Goal: Information Seeking & Learning: Learn about a topic

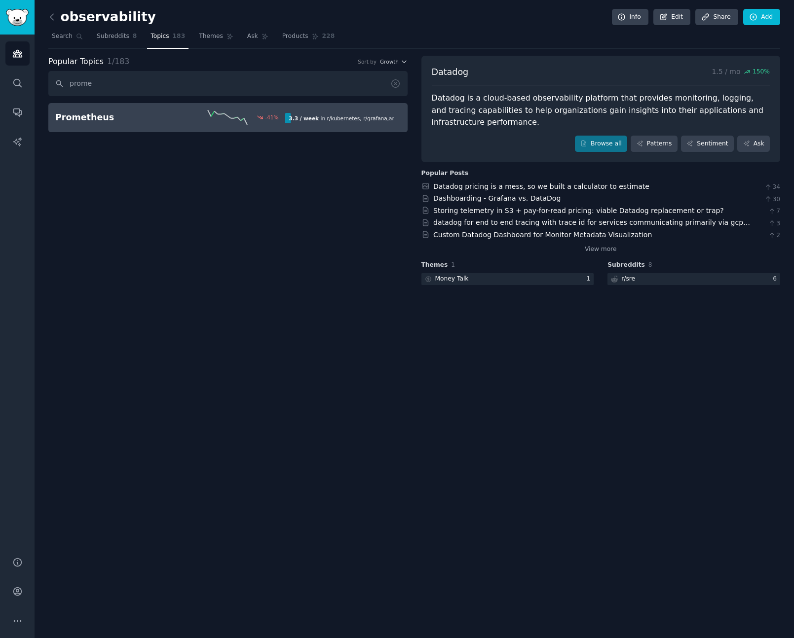
click at [120, 124] on div "Prometheus -41 % 3.3 / week in r/ kubernetes , r/ grafana , and 2 other s" at bounding box center [227, 117] width 345 height 15
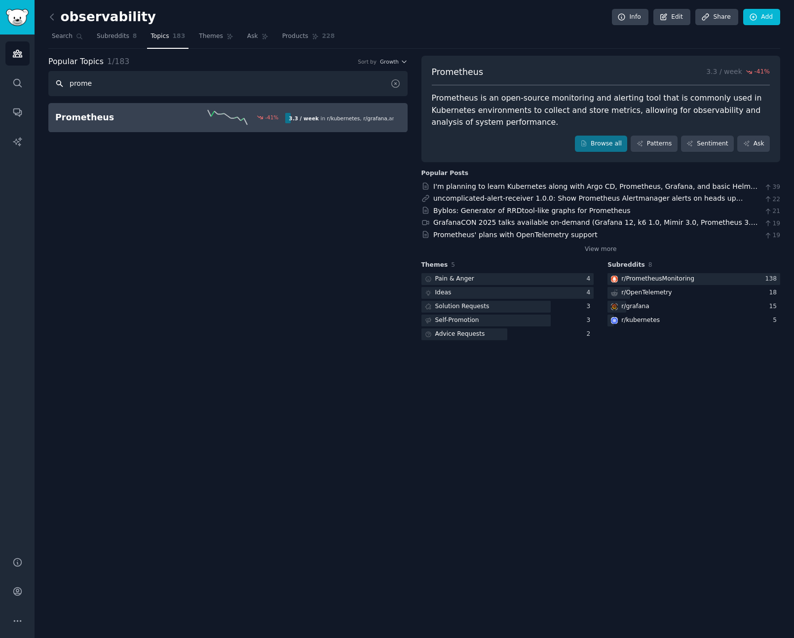
drag, startPoint x: 115, startPoint y: 81, endPoint x: 38, endPoint y: 84, distance: 77.0
click at [38, 84] on div "observability Info Edit Share Add Search Subreddits 8 Topics 183 Themes Ask Pro…" at bounding box center [414, 319] width 759 height 638
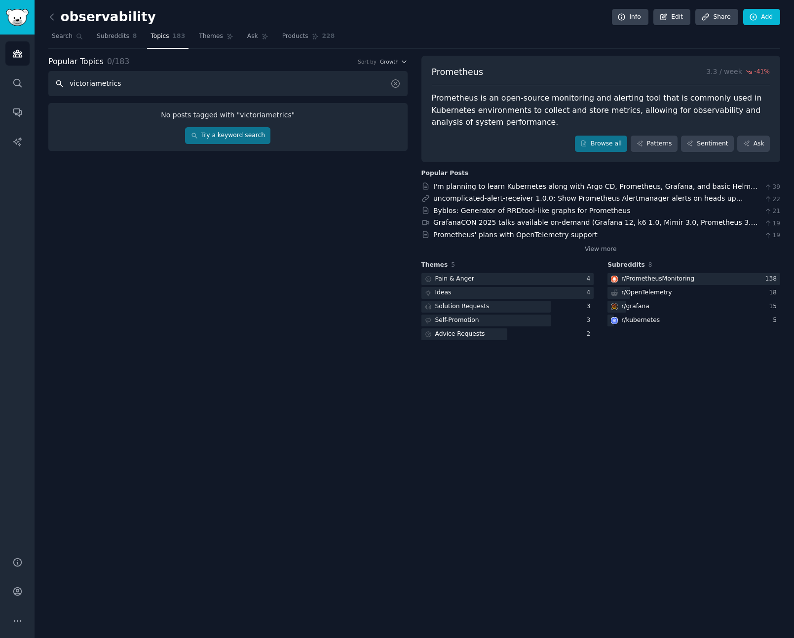
type input "victoriametrics"
click at [606, 147] on link "Browse all" at bounding box center [601, 144] width 53 height 17
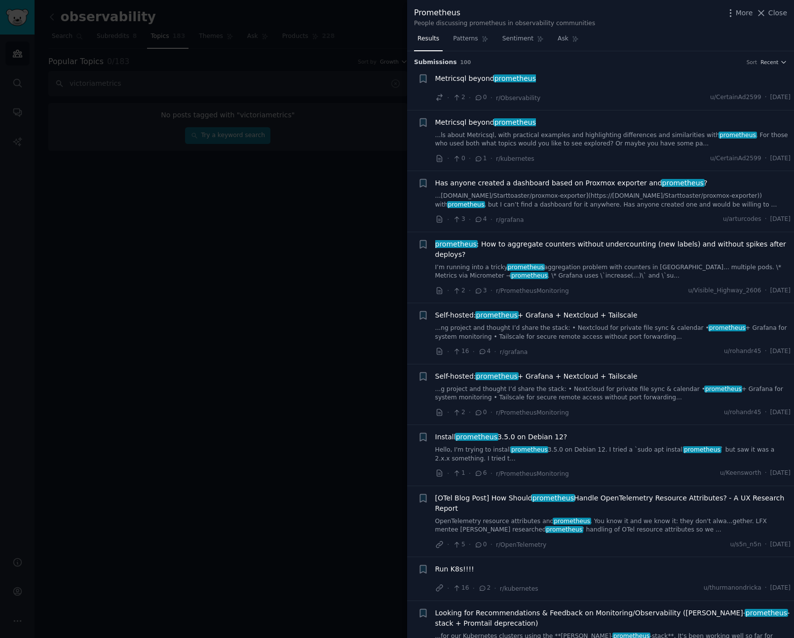
click at [464, 121] on span "Metricsql beyond prometheus" at bounding box center [485, 122] width 101 height 10
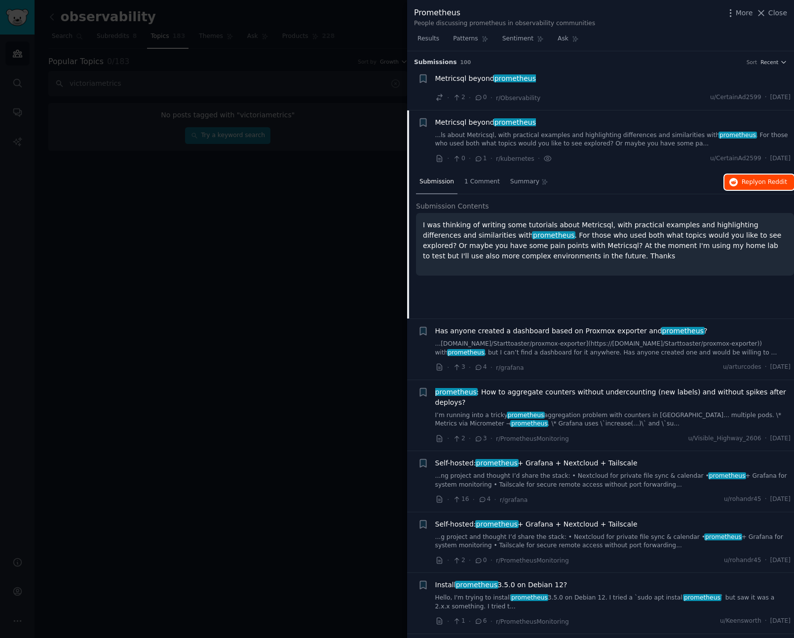
click at [759, 182] on span "on Reddit" at bounding box center [772, 182] width 29 height 7
